Goal: Task Accomplishment & Management: Complete application form

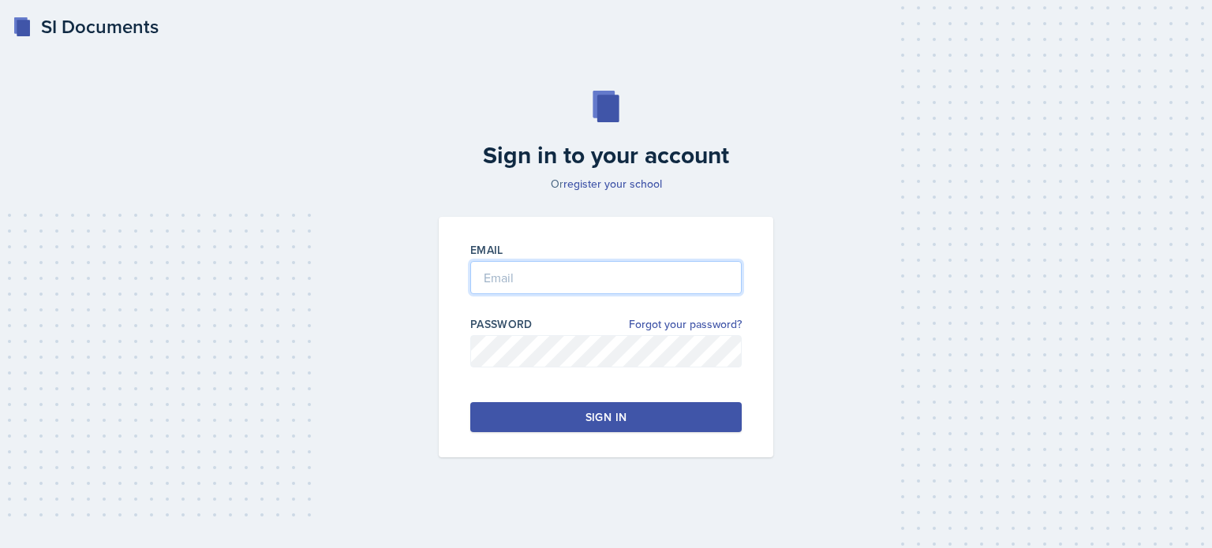
click at [583, 268] on input "email" at bounding box center [605, 277] width 271 height 33
type input "R"
type input "[EMAIL_ADDRESS][DOMAIN_NAME]"
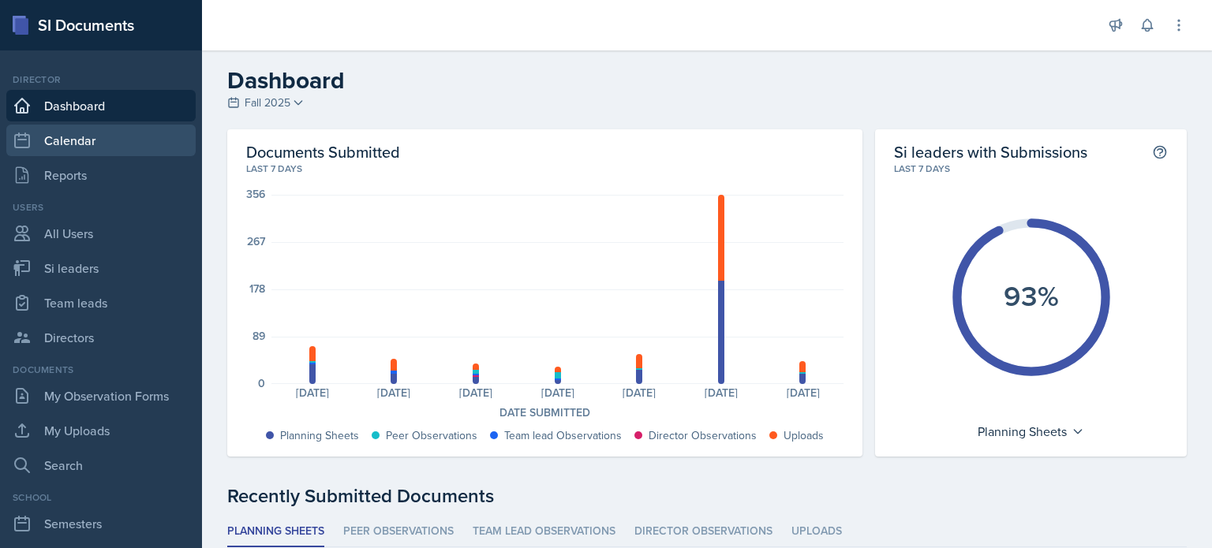
click at [80, 141] on link "Calendar" at bounding box center [100, 141] width 189 height 32
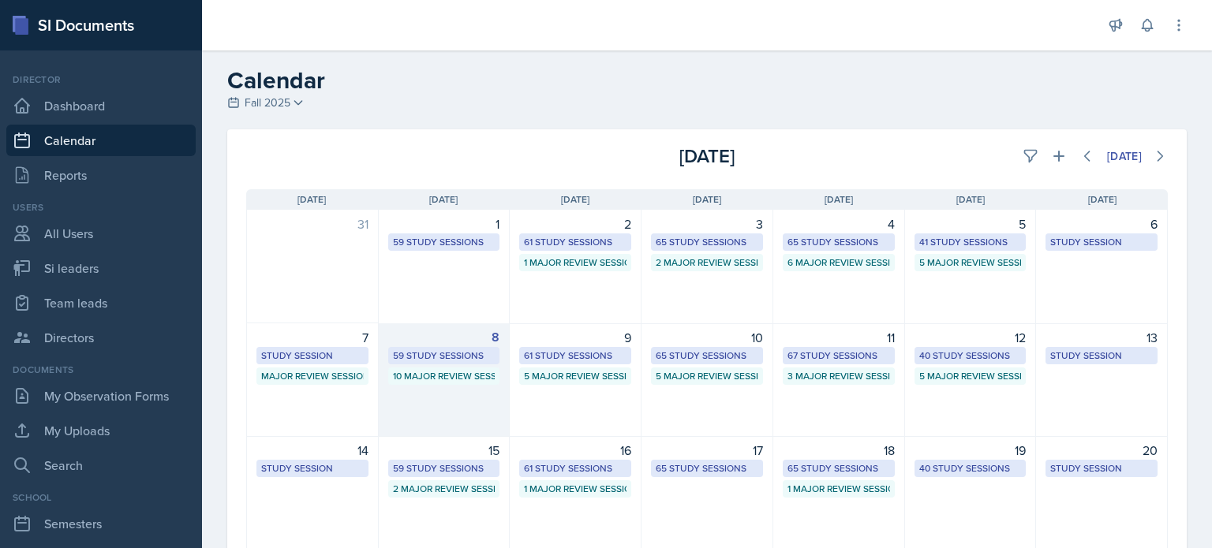
click at [444, 394] on div "8 59 Study Sessions 10 Major Review Sessions" at bounding box center [445, 380] width 132 height 114
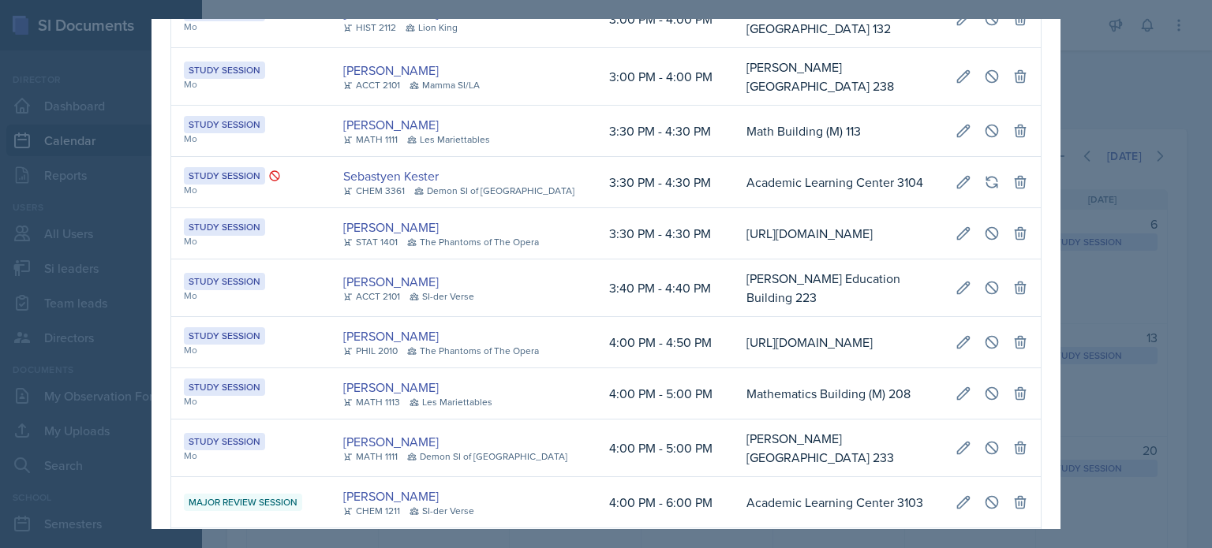
scroll to position [0, 901]
click at [949, 274] on button at bounding box center [963, 288] width 28 height 28
select select "3"
select select "40"
select select "PM"
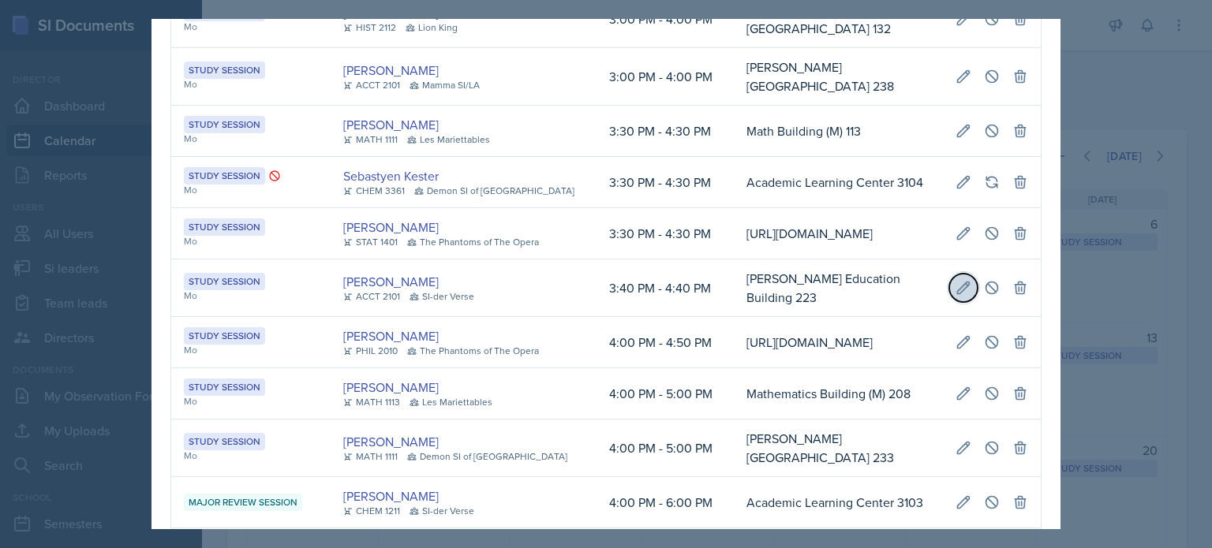
select select "4"
select select "40"
select select "PM"
type input "[PERSON_NAME] Education Building 223"
select select "d66089cd-5ee7-4f89-a345-f1bdd1643066"
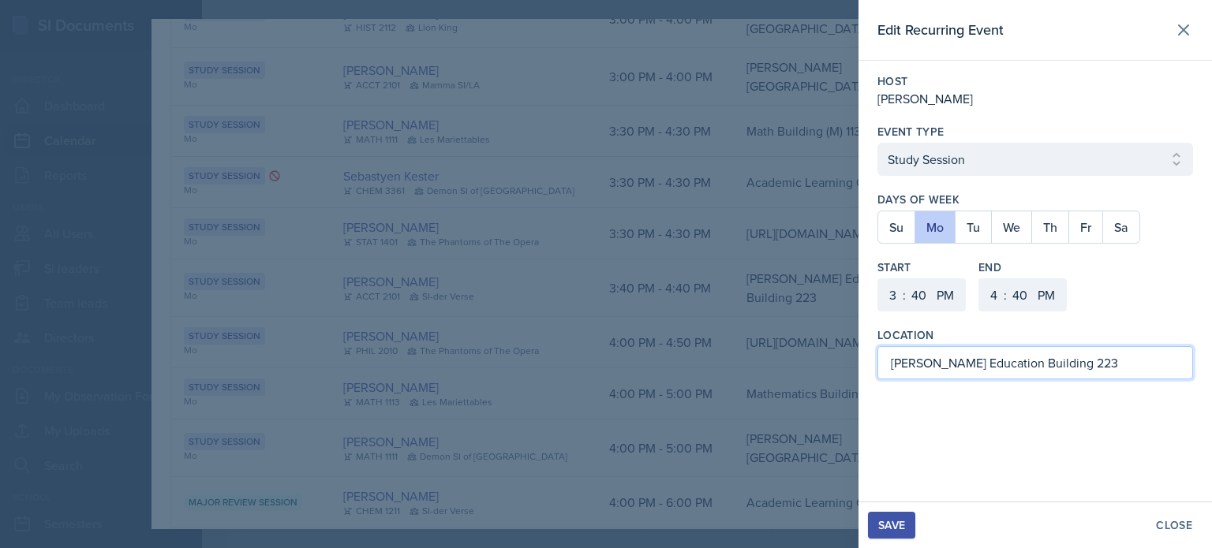
drag, startPoint x: 1112, startPoint y: 357, endPoint x: 715, endPoint y: 383, distance: 398.5
click at [715, 383] on div "Edit Recurring Event Host [PERSON_NAME] Event Type Select Event Type Study Sess…" at bounding box center [606, 274] width 1212 height 548
paste input "[URL][DOMAIN_NAME]"
type input "[PERSON_NAME] Education Building 223"
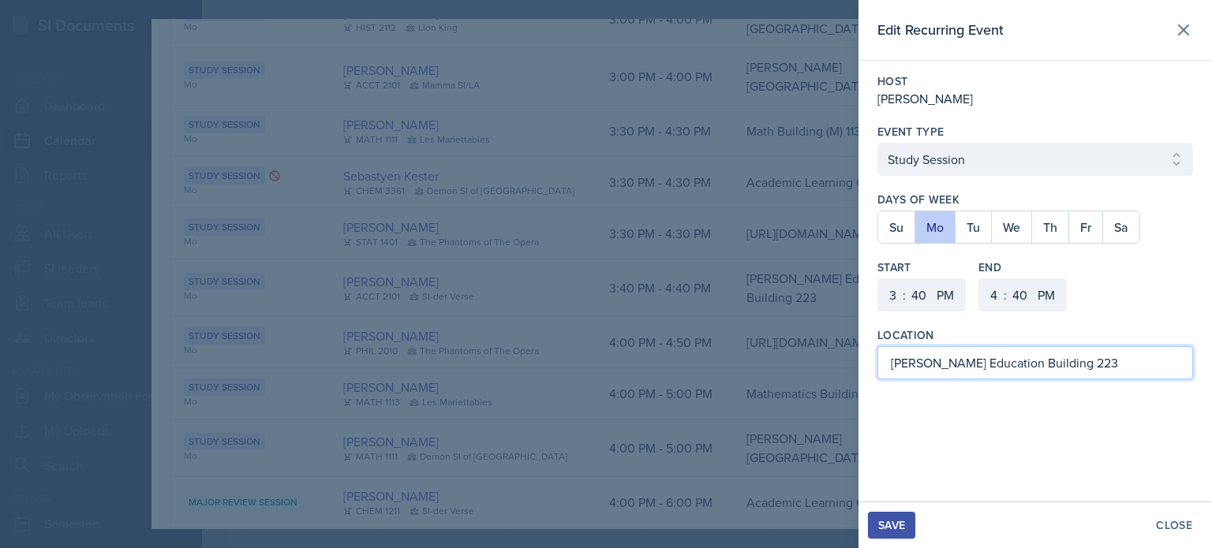
scroll to position [0, 0]
click at [1177, 520] on div "Close" at bounding box center [1174, 525] width 36 height 13
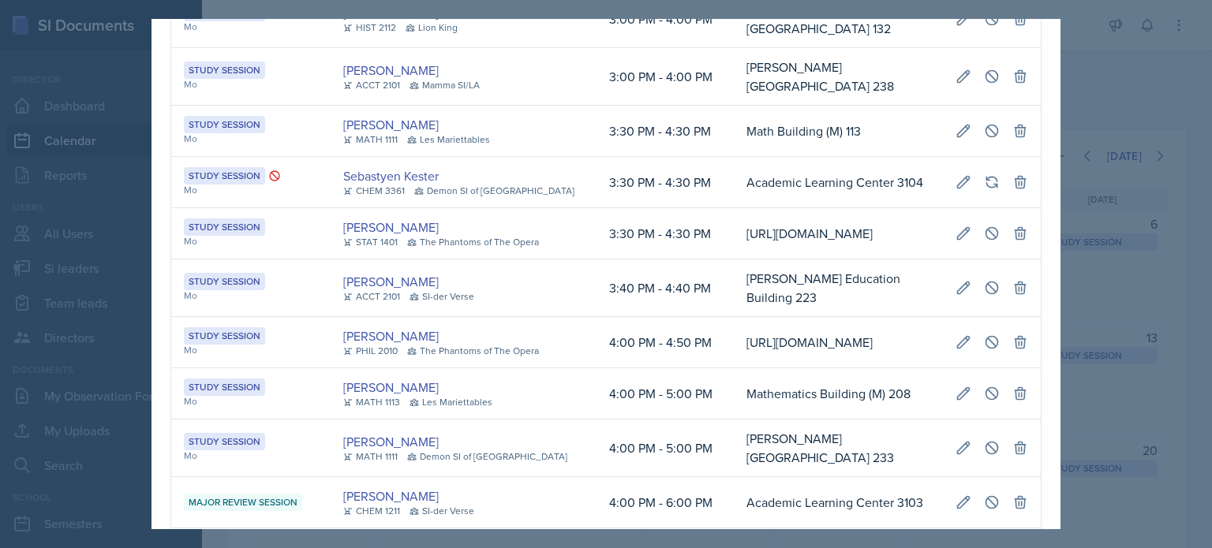
scroll to position [0, 901]
click at [984, 280] on icon at bounding box center [992, 288] width 16 height 16
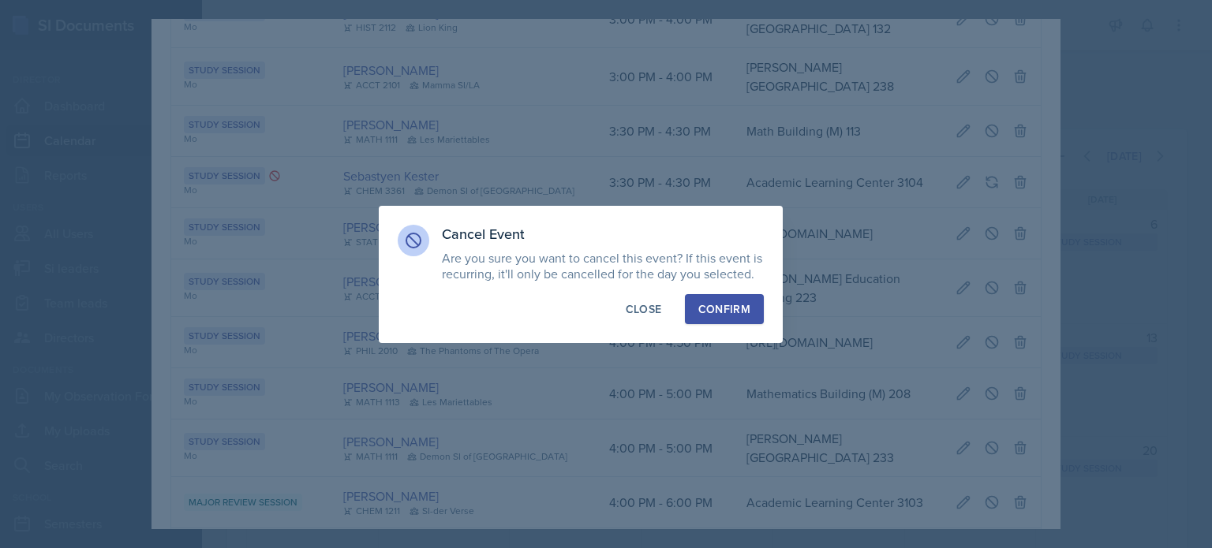
click at [704, 310] on div "Confirm" at bounding box center [724, 309] width 52 height 16
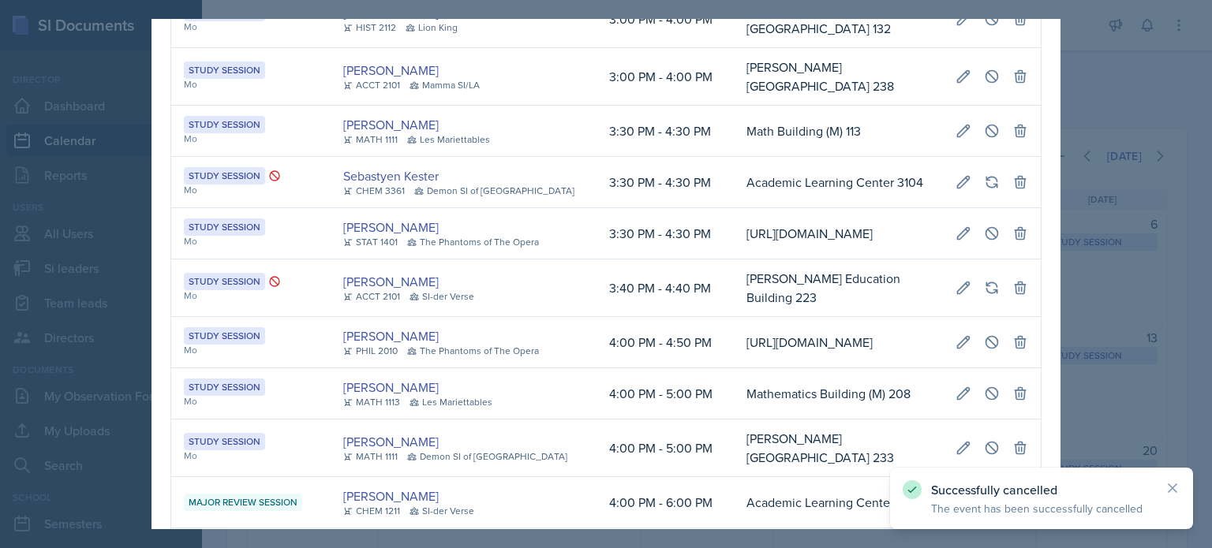
click at [1107, 274] on div at bounding box center [606, 274] width 1212 height 548
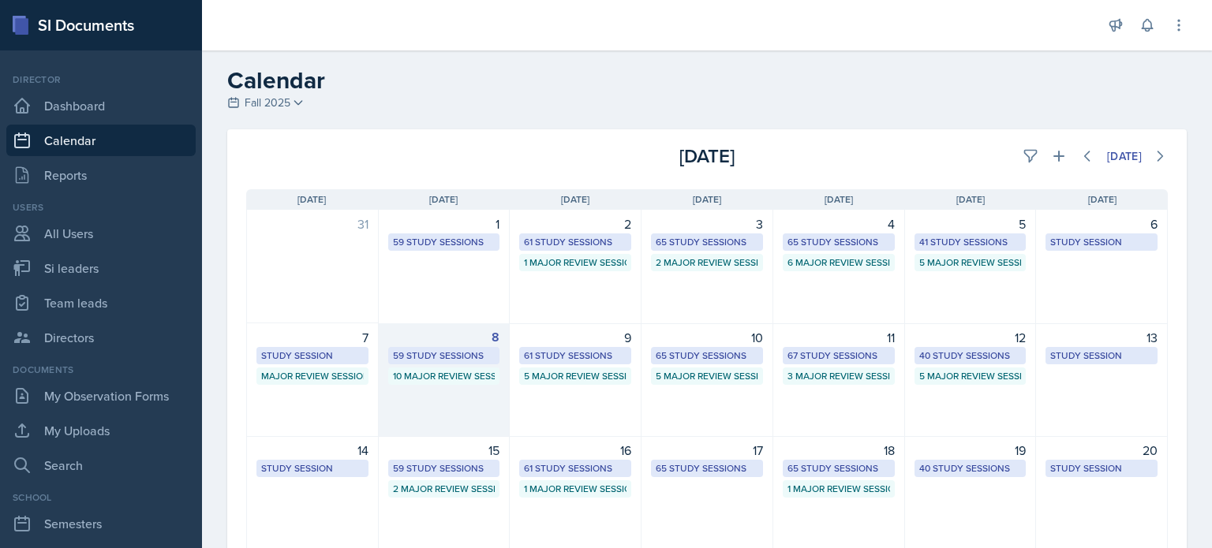
click at [464, 411] on div "8 59 Study Sessions 10 Major Review Sessions" at bounding box center [445, 380] width 132 height 114
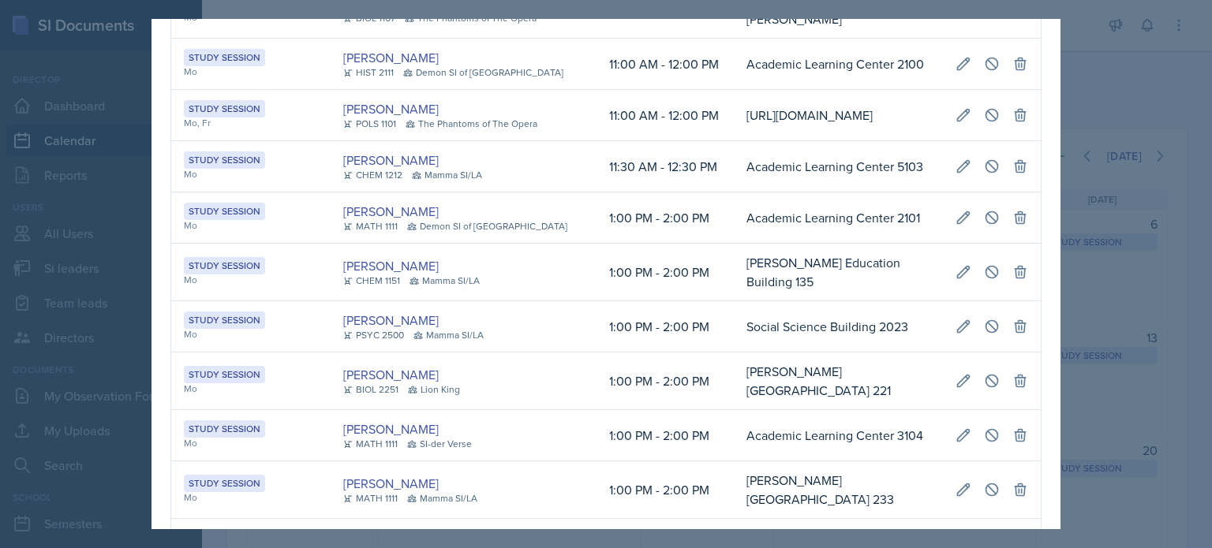
scroll to position [88, 0]
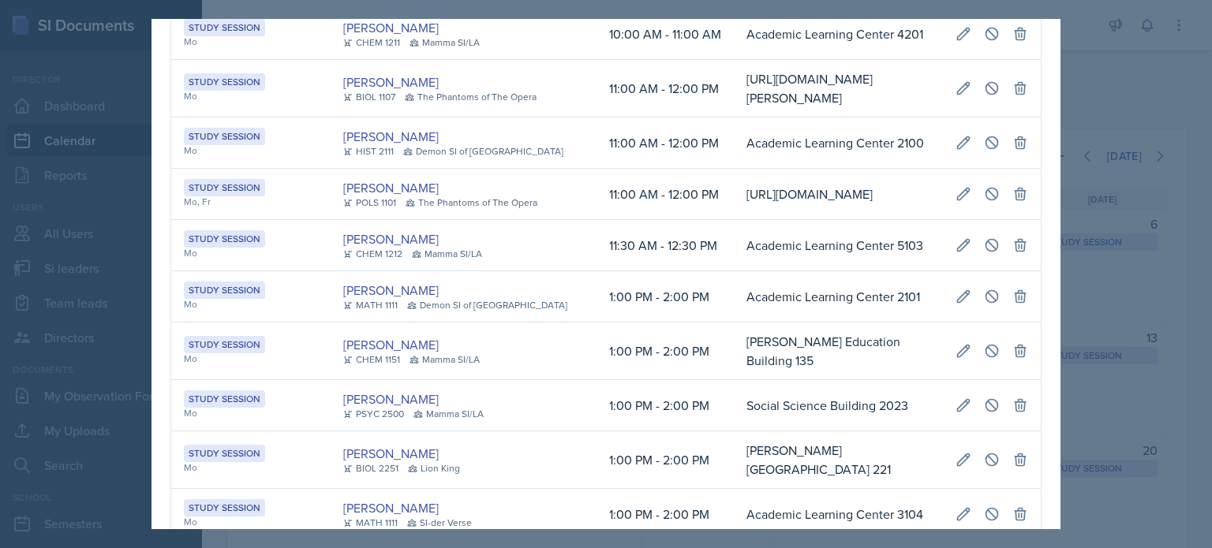
click at [1126, 105] on div at bounding box center [606, 274] width 1212 height 548
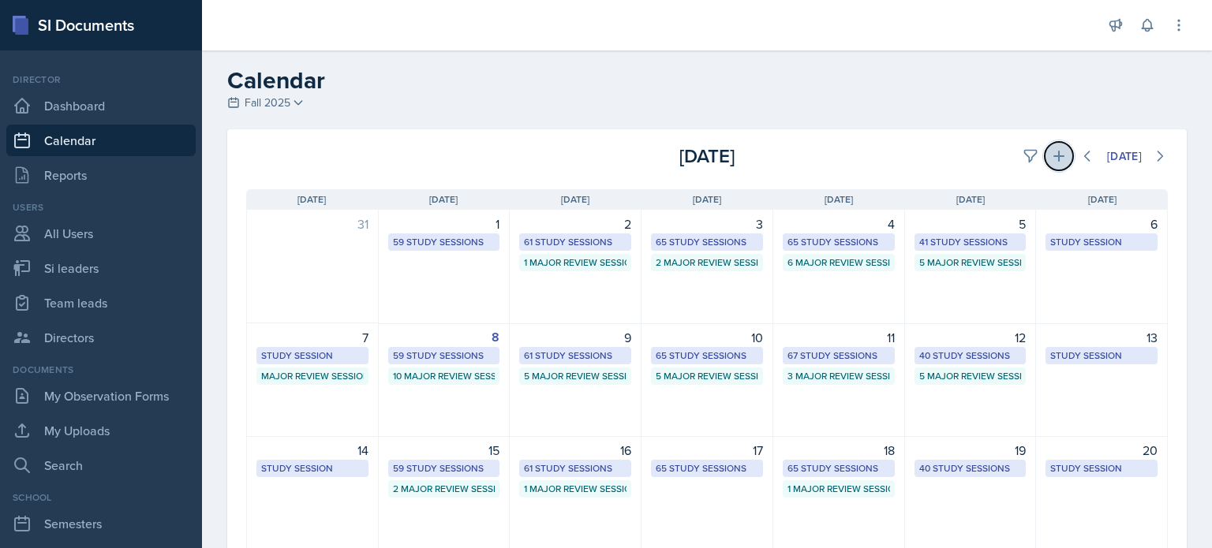
click at [1053, 157] on icon at bounding box center [1058, 156] width 11 height 11
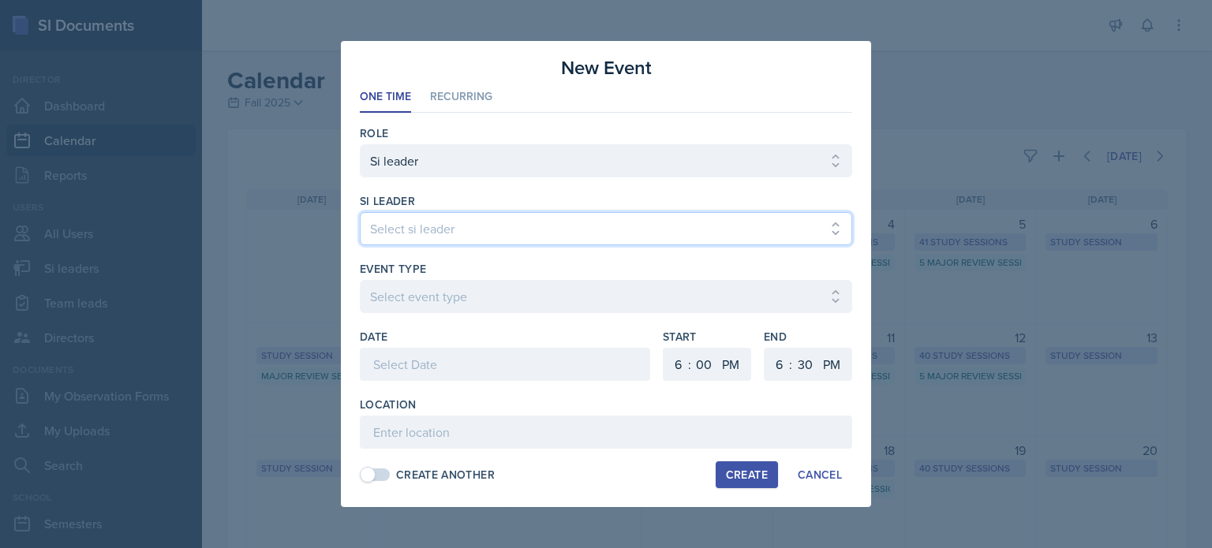
click at [443, 227] on select "Select si leader [PERSON_NAME] [PERSON_NAME] [PERSON_NAME] [PERSON_NAME] [PERSO…" at bounding box center [606, 228] width 492 height 33
select select "61f7c4a2-a950-422b-8d31-5f0a20547489"
click at [360, 212] on select "Select si leader [PERSON_NAME] [PERSON_NAME] [PERSON_NAME] [PERSON_NAME] [PERSO…" at bounding box center [606, 228] width 492 height 33
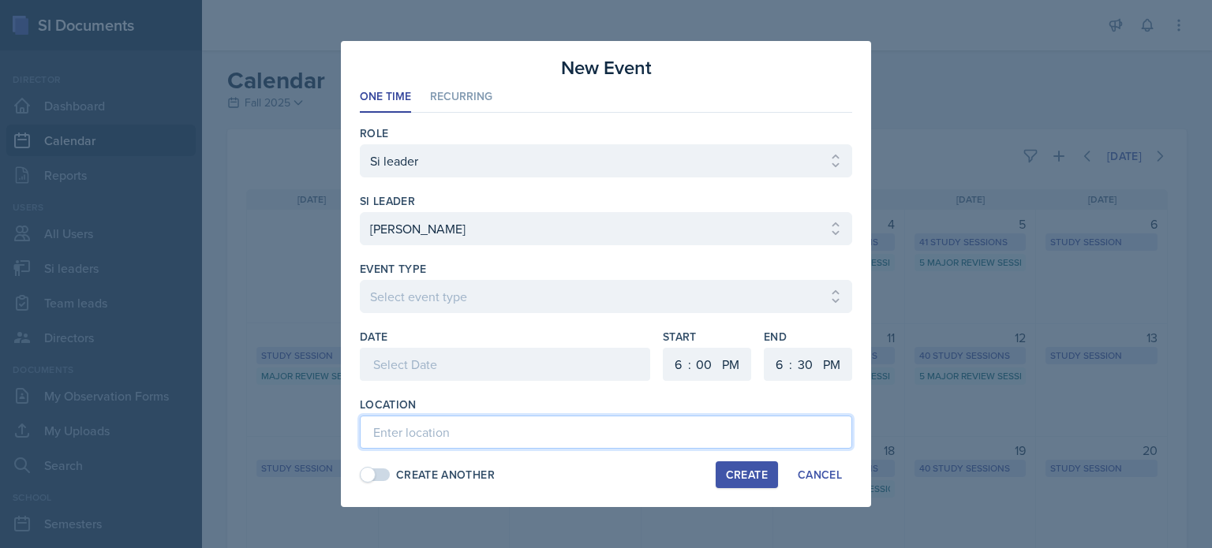
click at [430, 438] on input at bounding box center [606, 432] width 492 height 33
paste input "[URL][DOMAIN_NAME]"
type input "[URL][DOMAIN_NAME]"
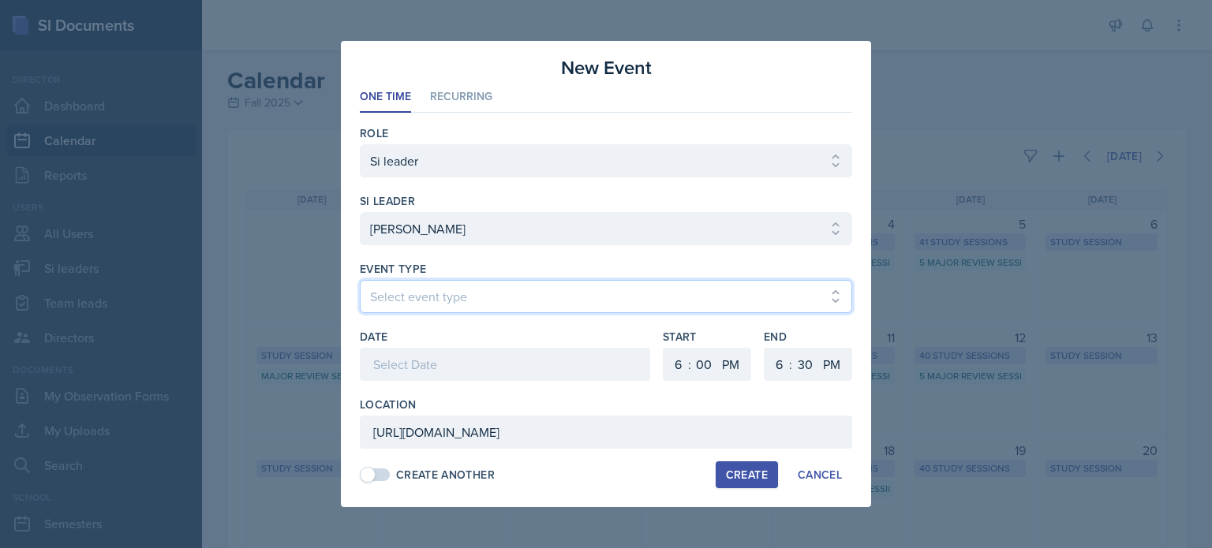
scroll to position [0, 0]
click at [439, 300] on select "Select event type Major Review Session Study Session" at bounding box center [606, 296] width 492 height 33
select select "d66089cd-5ee7-4f89-a345-f1bdd1643066"
click at [360, 280] on select "Select event type Major Review Session Study Session" at bounding box center [606, 296] width 492 height 33
click at [432, 360] on div at bounding box center [505, 364] width 290 height 33
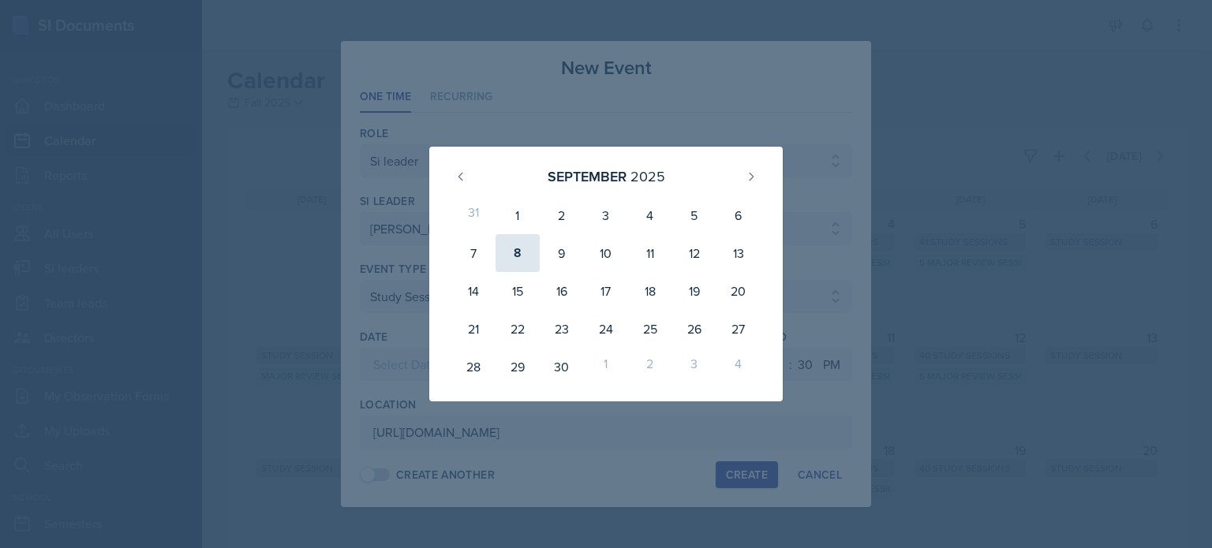
click at [517, 248] on div "8" at bounding box center [517, 253] width 44 height 38
type input "[DATE]"
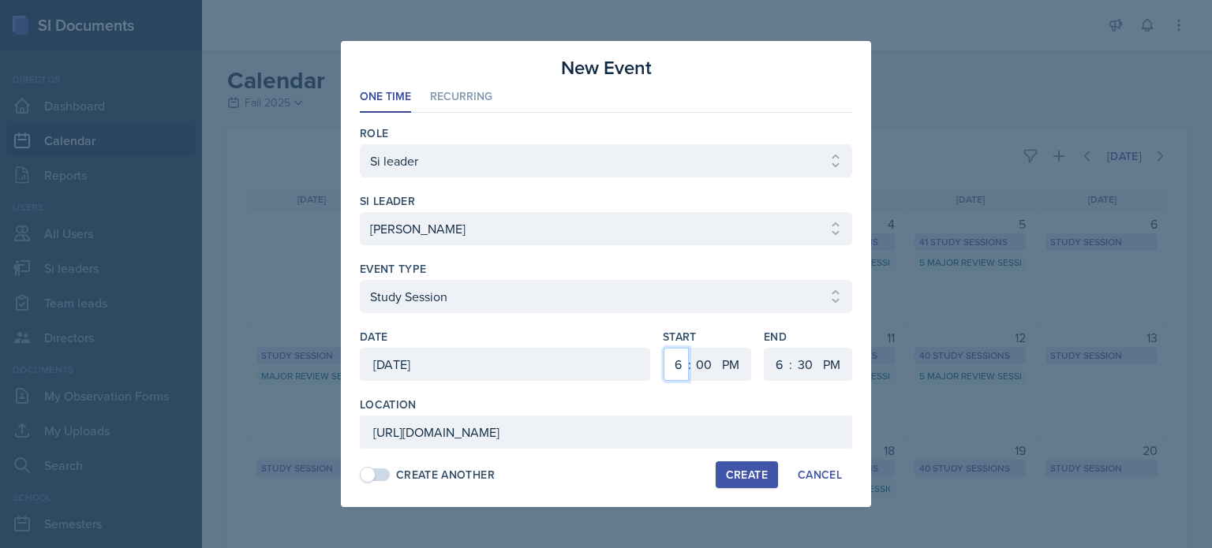
click at [678, 359] on select "1 2 3 4 5 6 7 8 9 10 11 12" at bounding box center [675, 364] width 25 height 33
select select "3"
click at [663, 348] on select "1 2 3 4 5 6 7 8 9 10 11 12" at bounding box center [675, 364] width 25 height 33
click at [700, 357] on select "00 05 10 15 20 25 30 35 40 45 50 55" at bounding box center [703, 364] width 25 height 33
select select "40"
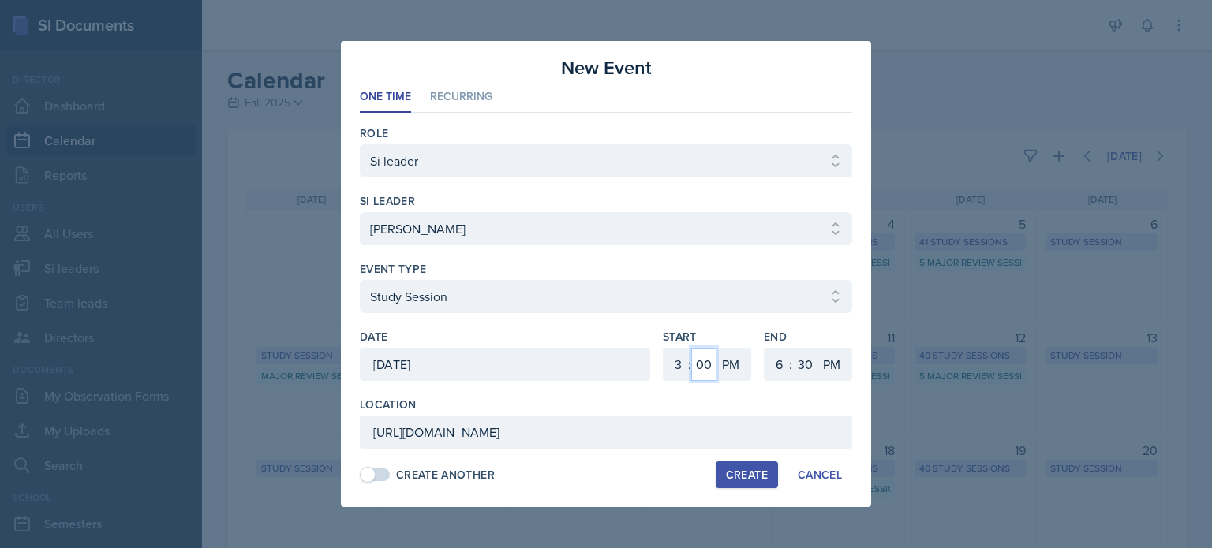
click at [691, 348] on select "00 05 10 15 20 25 30 35 40 45 50 55" at bounding box center [703, 364] width 25 height 33
click at [775, 363] on select "1 2 3 4 5 6 7 8 9 10 11 12" at bounding box center [776, 364] width 25 height 33
select select "4"
click at [764, 348] on select "1 2 3 4 5 6 7 8 9 10 11 12" at bounding box center [776, 364] width 25 height 33
click at [805, 356] on select "00 05 10 15 20 25 30 35 40 45 50 55" at bounding box center [804, 364] width 25 height 33
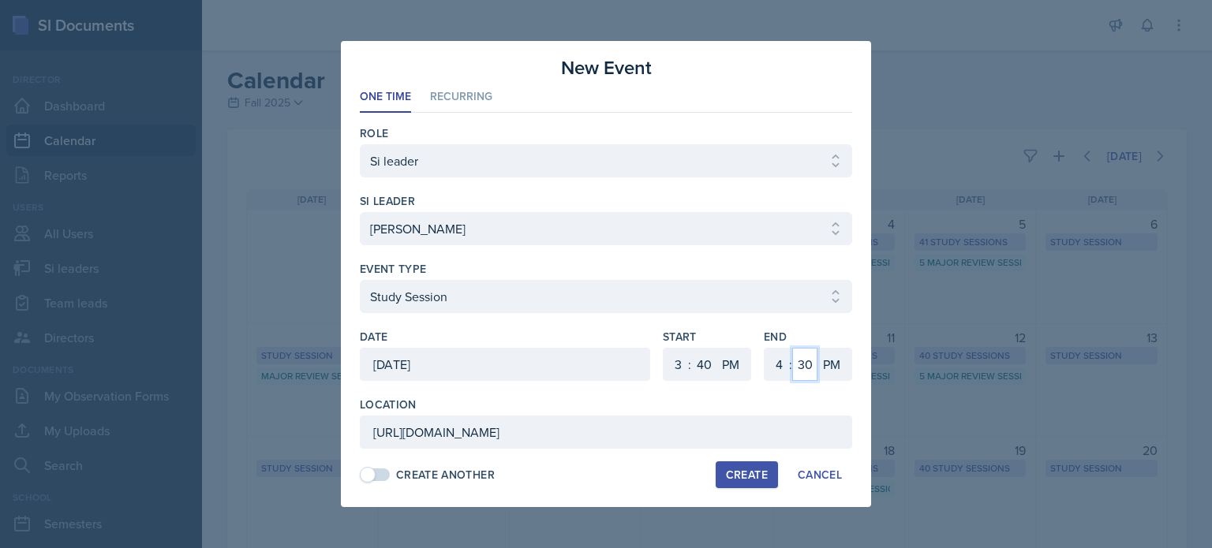
select select "40"
click at [792, 348] on select "00 05 10 15 20 25 30 35 40 45 50 55" at bounding box center [804, 364] width 25 height 33
click at [735, 476] on div "Create" at bounding box center [747, 475] width 42 height 13
select select
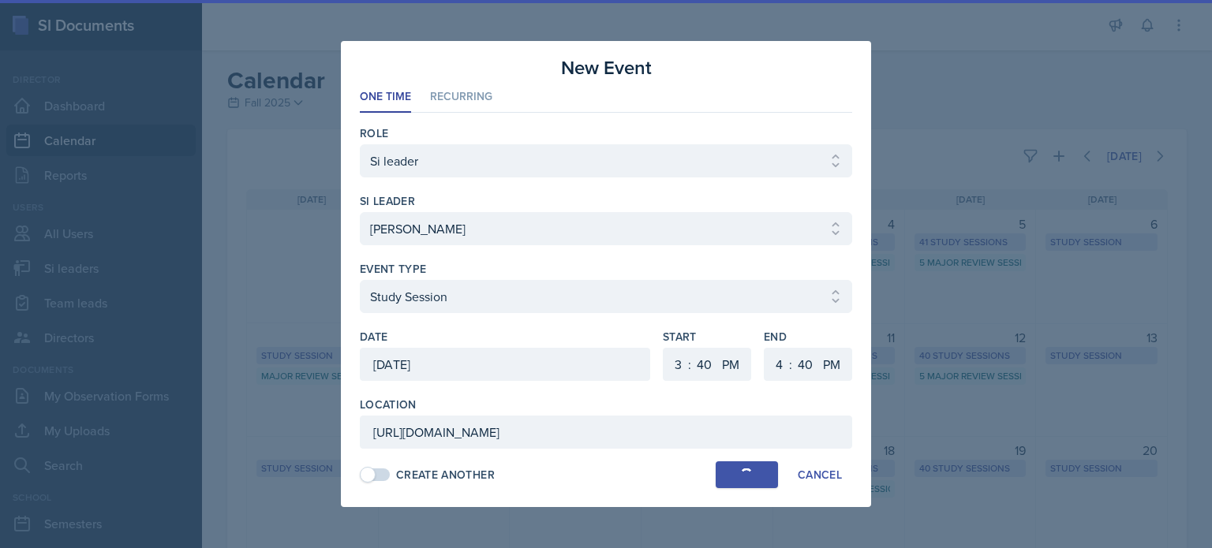
select select "6"
select select "0"
select select "6"
select select "30"
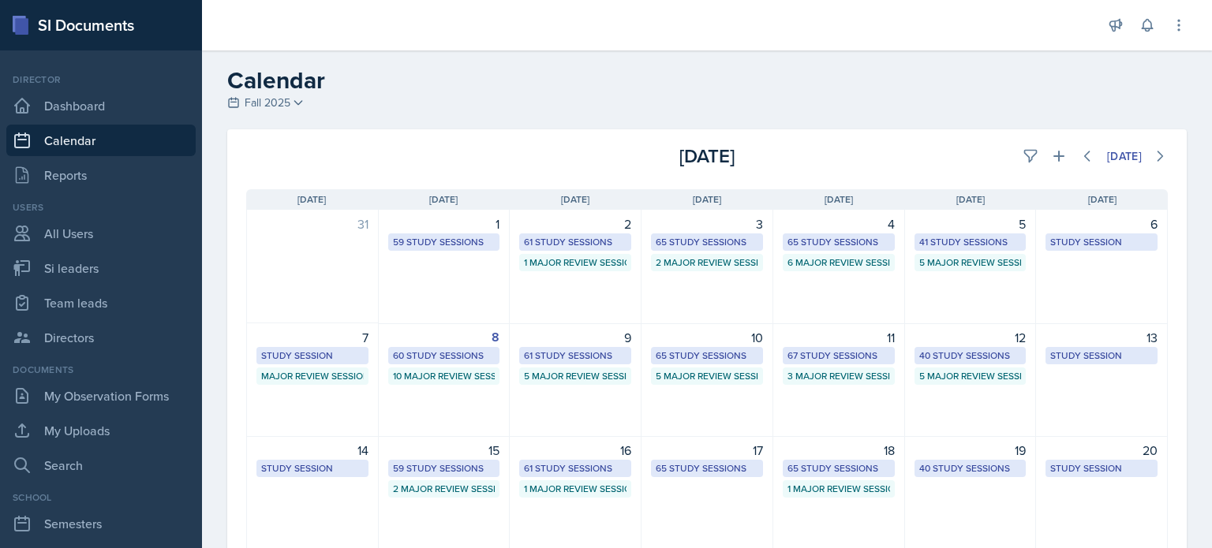
click at [1029, 83] on h2 "Calendar" at bounding box center [706, 80] width 959 height 28
